Goal: Transaction & Acquisition: Download file/media

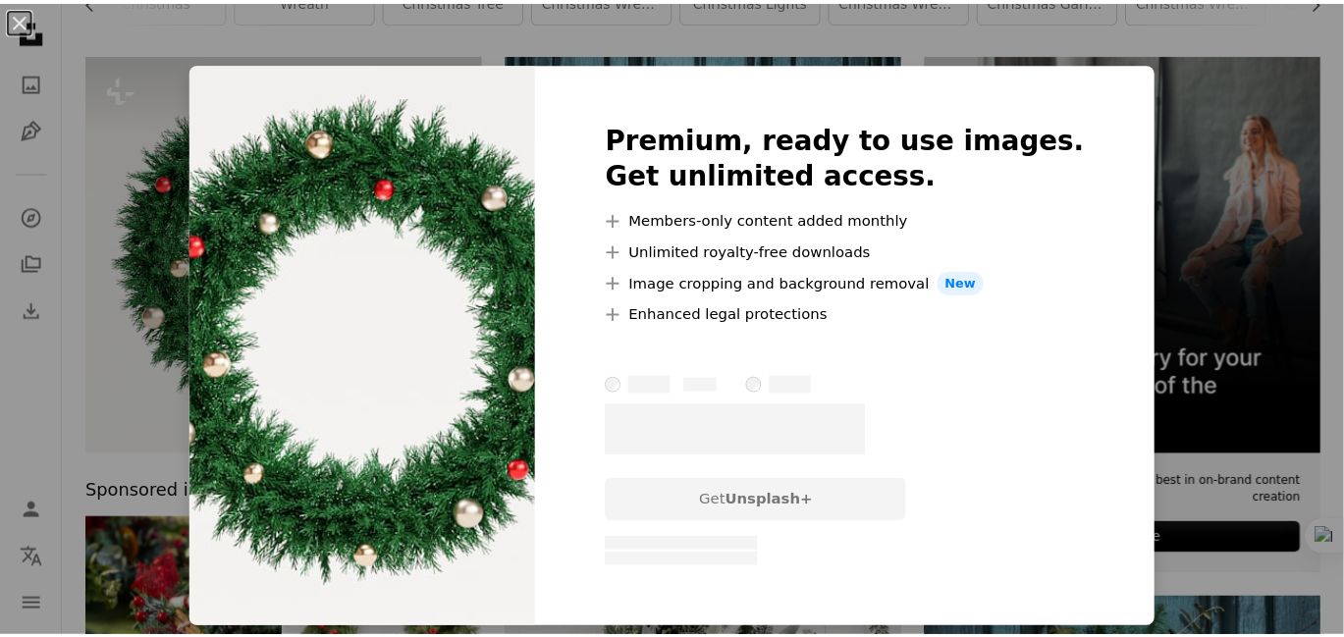
scroll to position [0, 293]
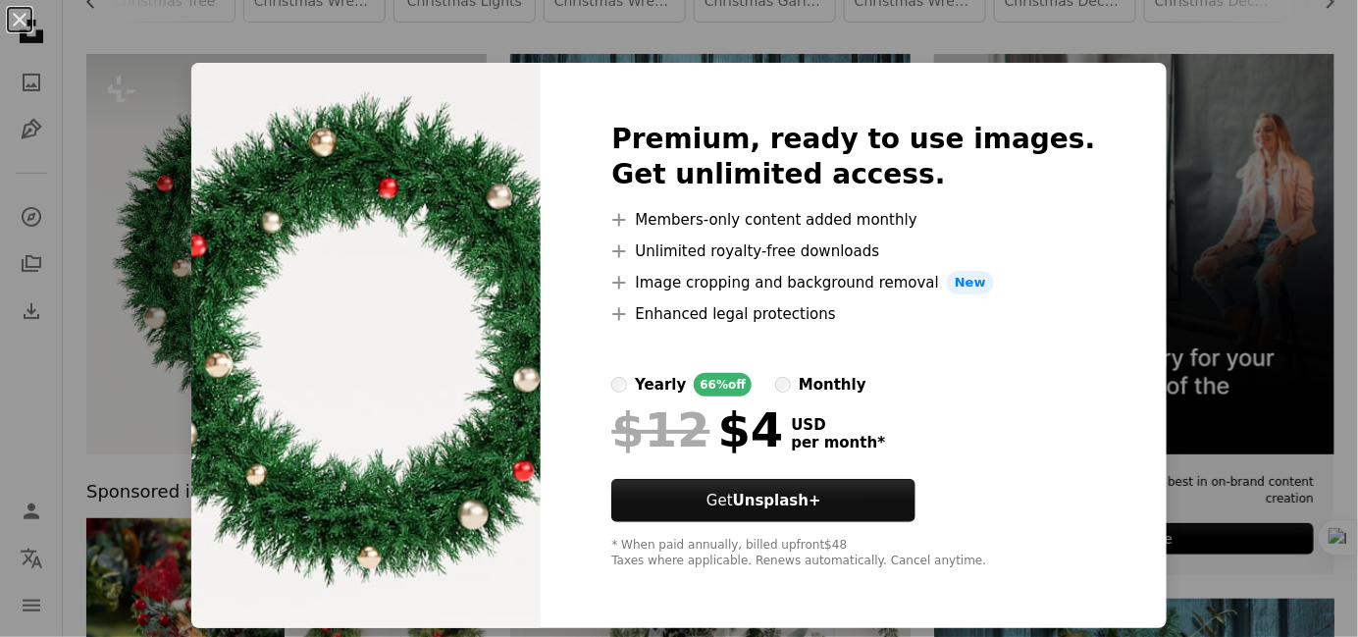
click at [1193, 155] on div "An X shape Premium, ready to use images. Get unlimited access. A plus sign Memb…" at bounding box center [679, 318] width 1358 height 637
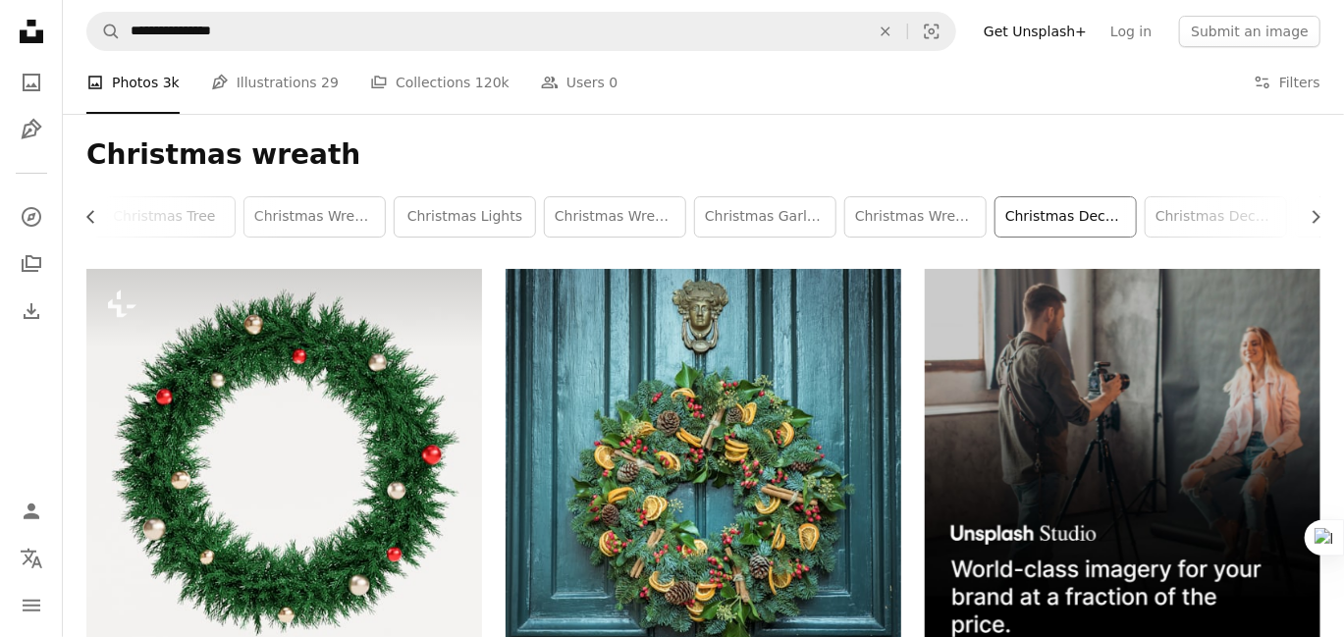
click at [1069, 226] on link "christmas decorations" at bounding box center [1065, 216] width 140 height 39
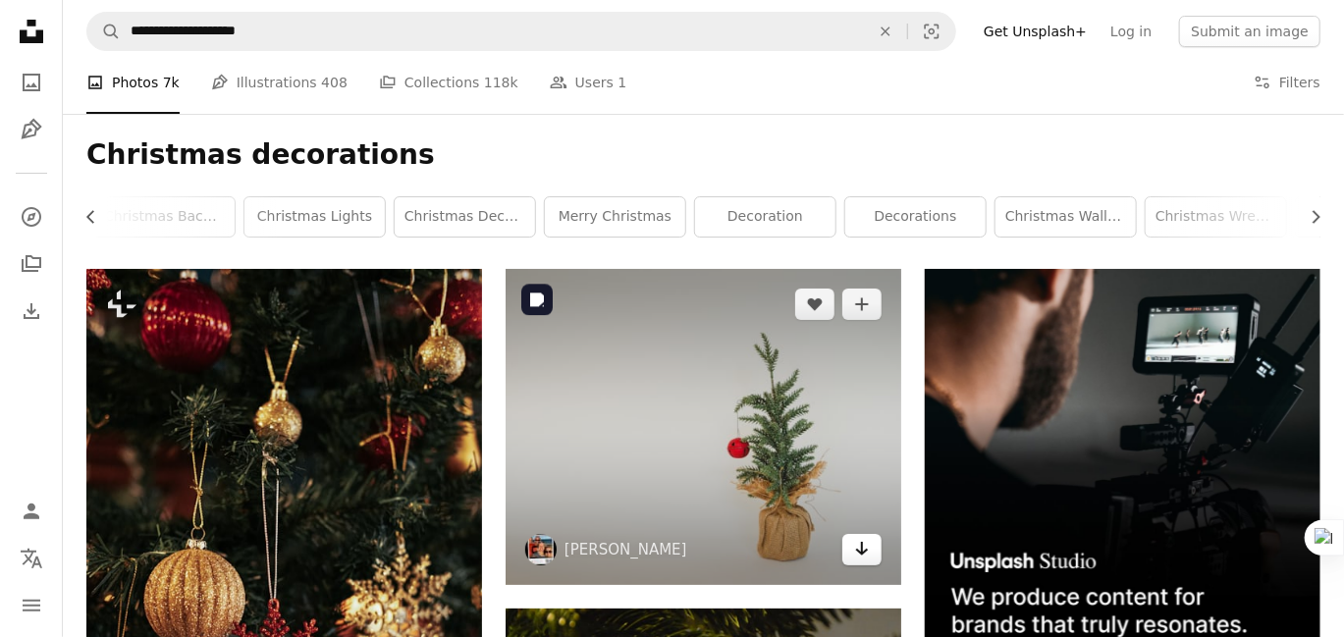
click at [875, 543] on link "Arrow pointing down" at bounding box center [861, 549] width 39 height 31
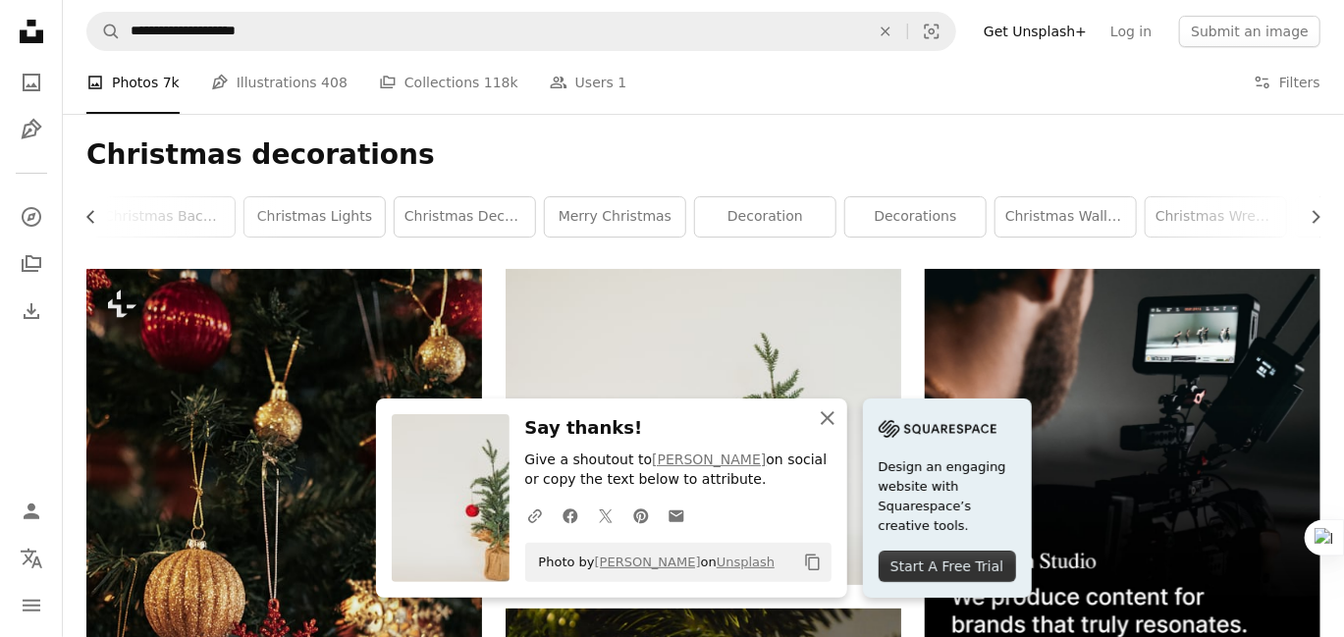
click at [819, 416] on icon "An X shape" at bounding box center [828, 418] width 24 height 24
